Goal: Find specific page/section: Find specific page/section

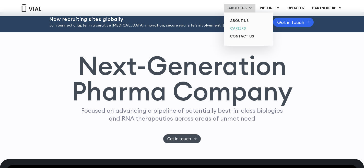
click at [241, 29] on link "CAREERS" at bounding box center [248, 29] width 45 height 8
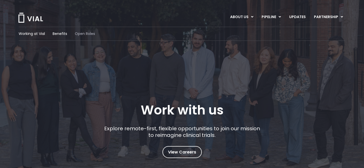
click at [81, 34] on span "Open Roles" at bounding box center [85, 33] width 20 height 5
